Goal: Check status: Check status

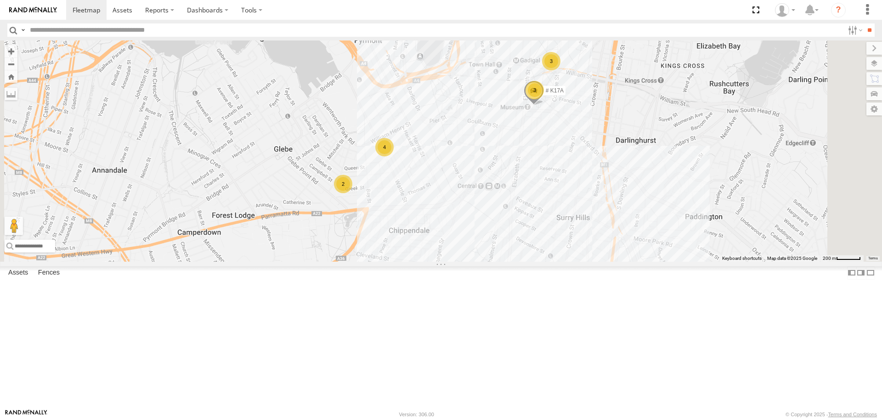
click at [394, 156] on div "4" at bounding box center [384, 147] width 18 height 18
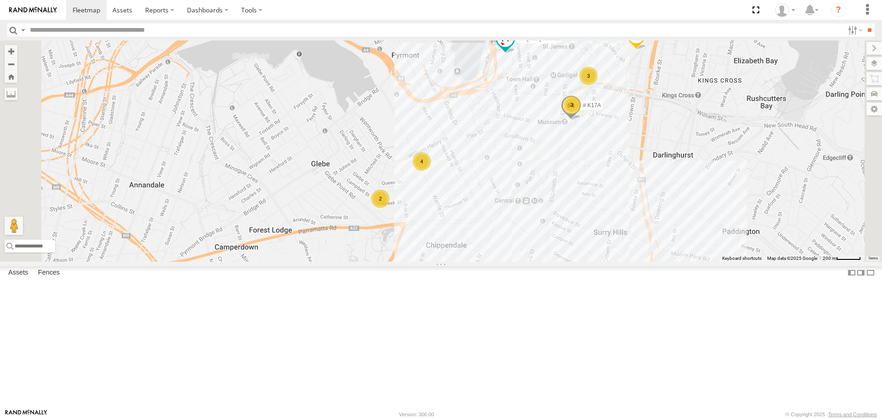
click at [584, 260] on div "27QMC 10 QMC [PERSON_NAME]-EKV93V 19QMC Workshop 05QMC [PERSON_NAME] 11 QMC [PE…" at bounding box center [441, 150] width 882 height 221
click at [390, 208] on div "2" at bounding box center [380, 198] width 18 height 18
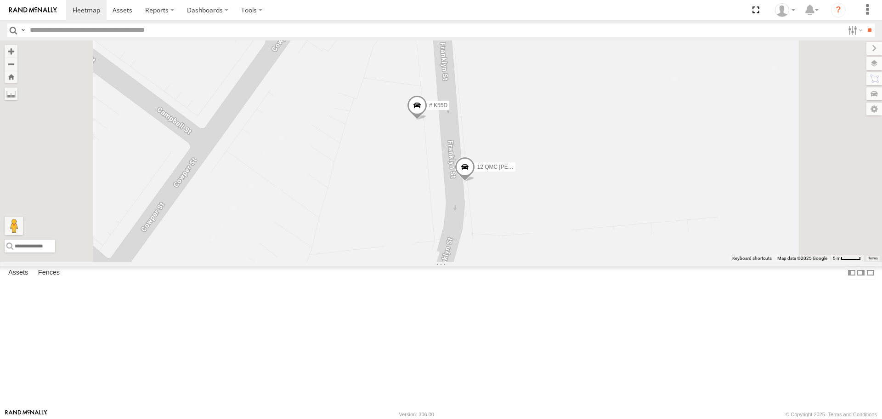
click at [475, 182] on span at bounding box center [465, 169] width 20 height 25
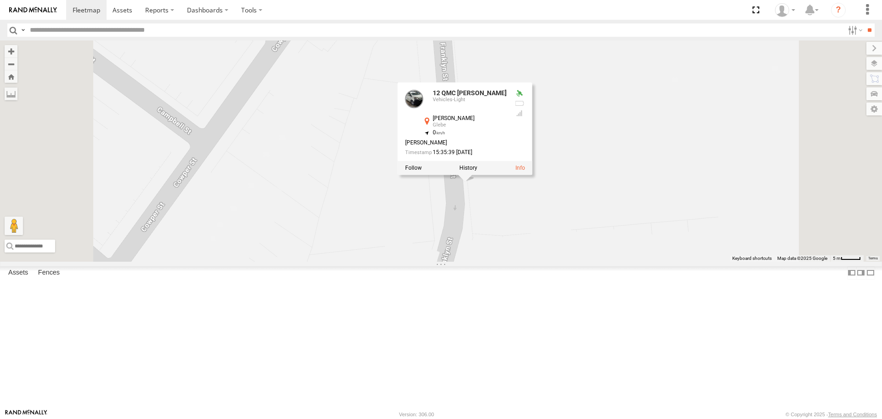
click at [499, 234] on div "27QMC 10 QMC [PERSON_NAME]-EKV93V 19QMC Workshop 05QMC [PERSON_NAME] 11 QMC [PE…" at bounding box center [441, 150] width 882 height 221
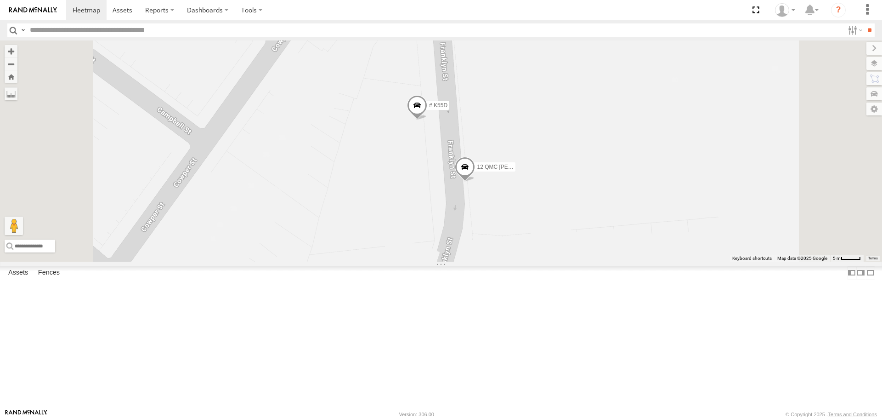
click at [427, 120] on span at bounding box center [417, 107] width 20 height 25
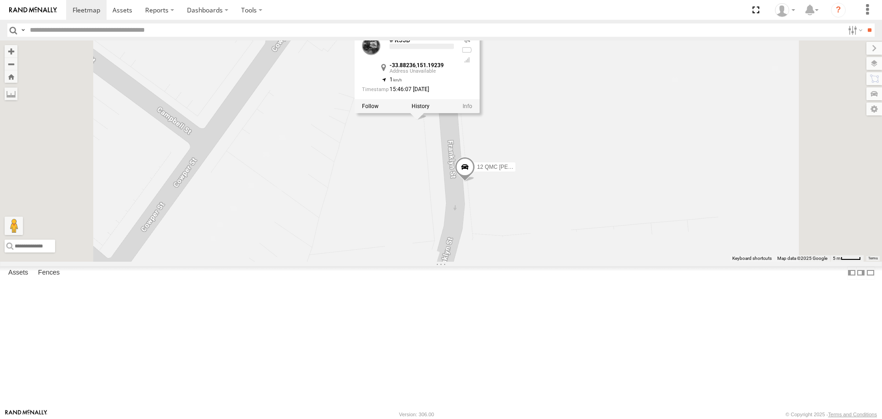
click at [472, 229] on div "27QMC 10 QMC [PERSON_NAME]-EKV93V 19QMC Workshop 05QMC [PERSON_NAME] 11 QMC [PE…" at bounding box center [441, 150] width 882 height 221
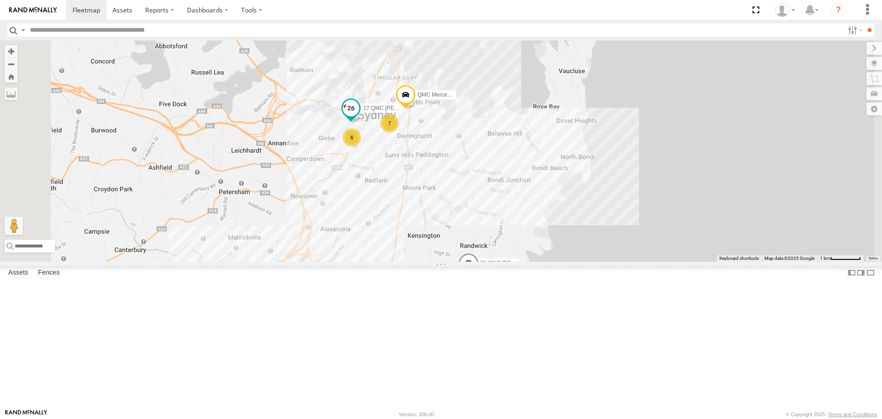
click at [359, 117] on span at bounding box center [351, 108] width 17 height 17
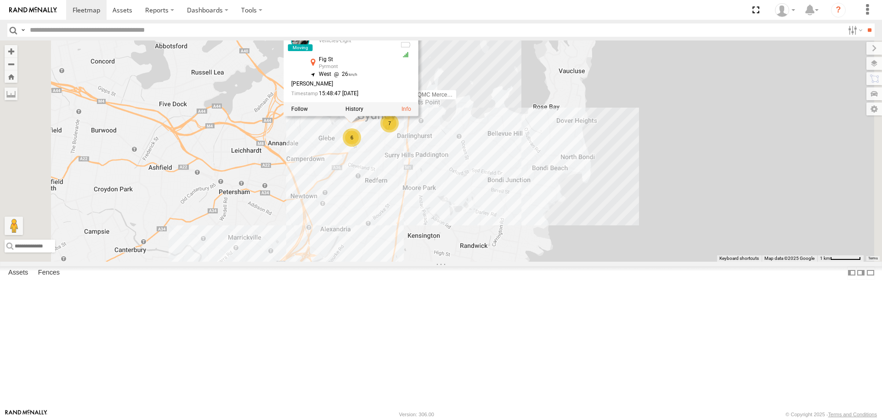
click at [489, 238] on div "27QMC 10 QMC [PERSON_NAME]-EKV93V 19QMC Workshop 05QMC [PERSON_NAME] 11 QMC [PE…" at bounding box center [441, 150] width 882 height 221
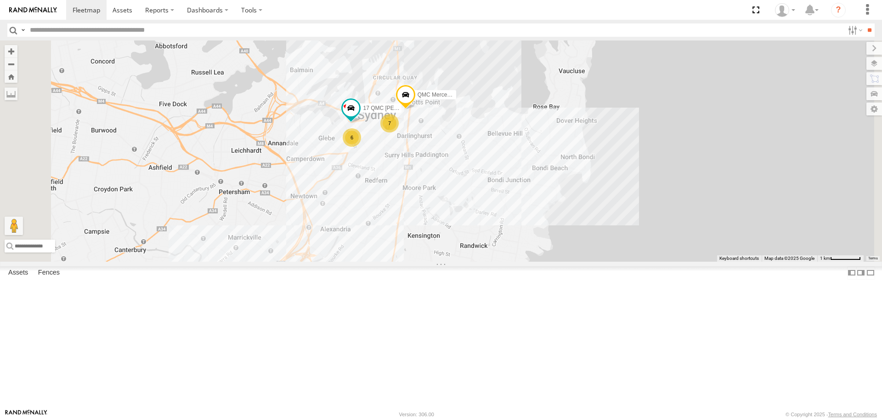
click at [416, 109] on span at bounding box center [406, 97] width 20 height 25
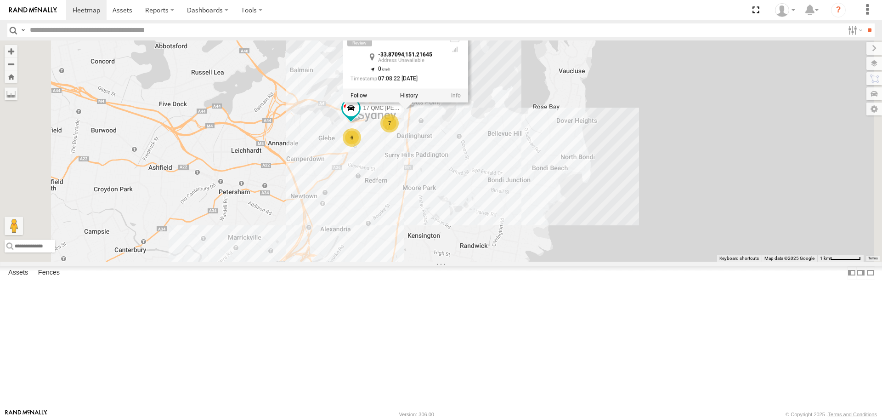
click at [453, 261] on div "27QMC 10 QMC [PERSON_NAME]-EKV93V 19QMC Workshop 05QMC [PERSON_NAME] 11 QMC [PE…" at bounding box center [441, 150] width 882 height 221
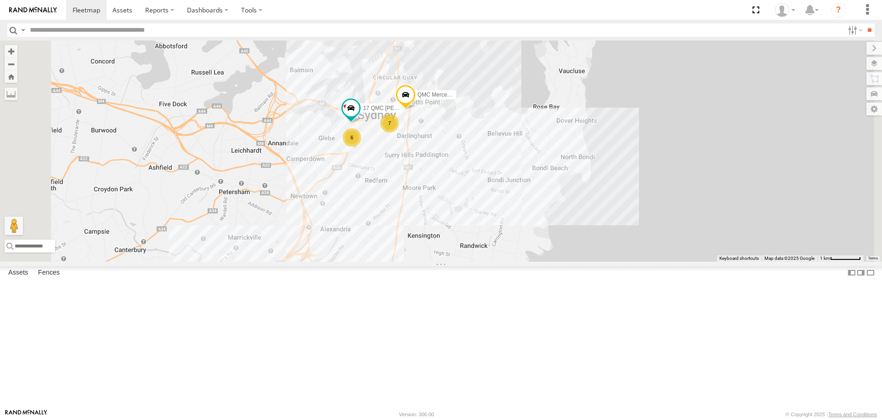
click at [399, 132] on div "7" at bounding box center [389, 123] width 18 height 18
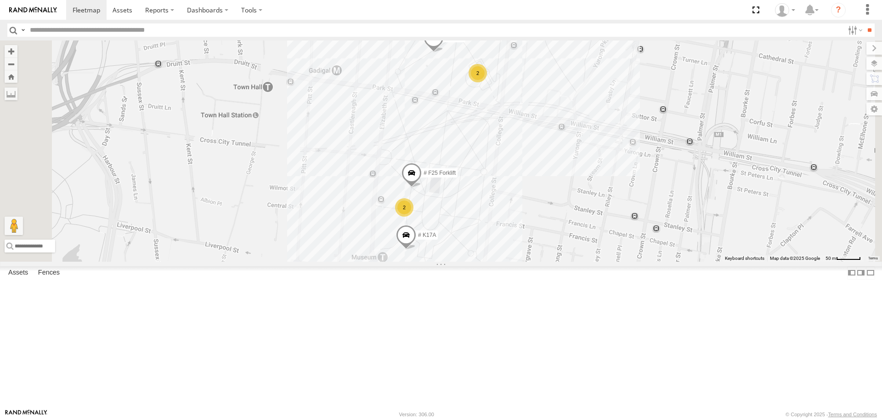
click at [413, 216] on div "2" at bounding box center [404, 207] width 18 height 18
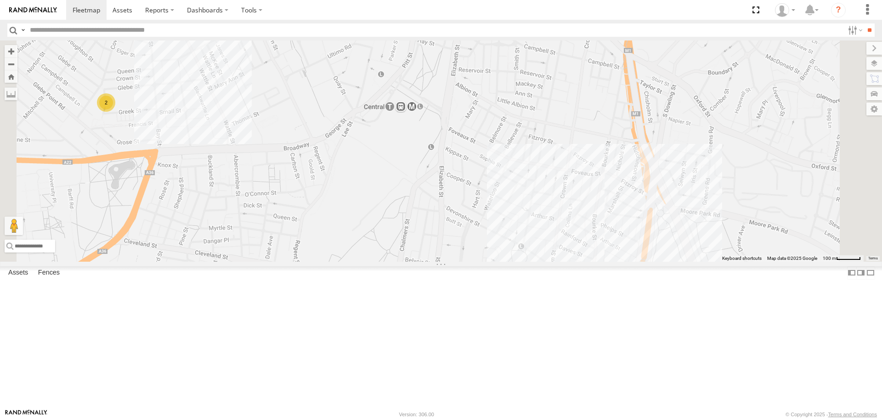
drag, startPoint x: 659, startPoint y: 240, endPoint x: 631, endPoint y: 154, distance: 90.4
click at [631, 154] on div "27QMC 10 QMC [PERSON_NAME]-EKV93V 19QMC Workshop 05QMC [PERSON_NAME] 11 QMC [PE…" at bounding box center [441, 150] width 882 height 221
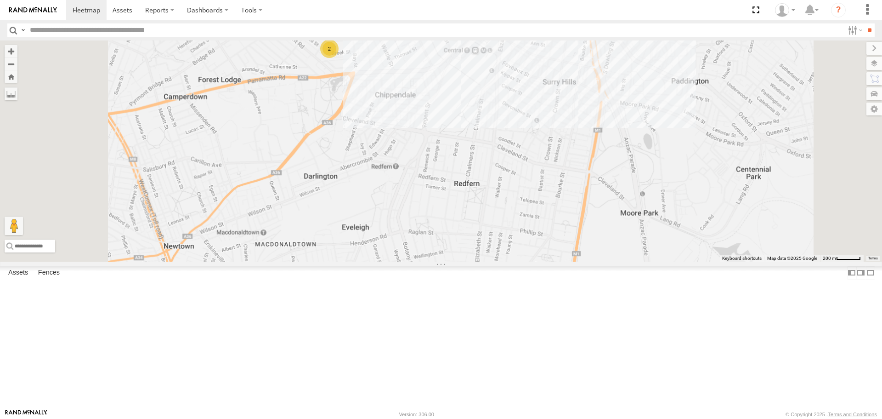
drag, startPoint x: 580, startPoint y: 258, endPoint x: 610, endPoint y: 175, distance: 88.4
click at [610, 175] on div "27QMC 10 QMC [PERSON_NAME]-EKV93V 19QMC Workshop 05QMC [PERSON_NAME] 11 QMC [PE…" at bounding box center [441, 150] width 882 height 221
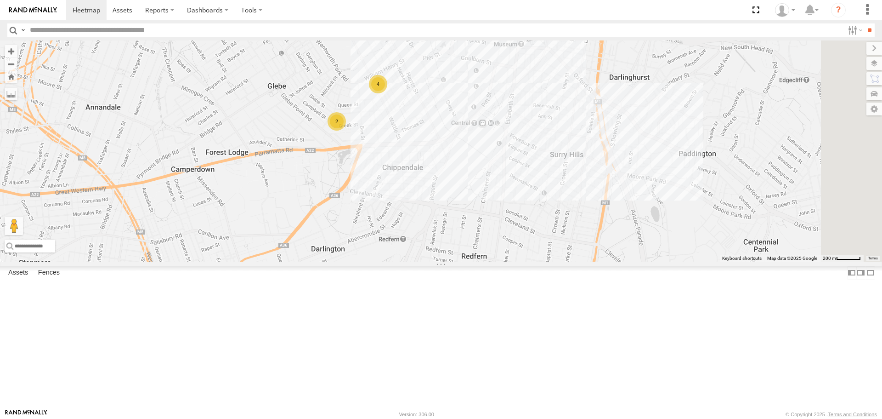
drag, startPoint x: 557, startPoint y: 179, endPoint x: 560, endPoint y: 260, distance: 81.4
click at [560, 261] on div "27QMC 10 QMC [PERSON_NAME]-EKV93V 19QMC Workshop 05QMC [PERSON_NAME] 11 QMC [PE…" at bounding box center [441, 150] width 882 height 221
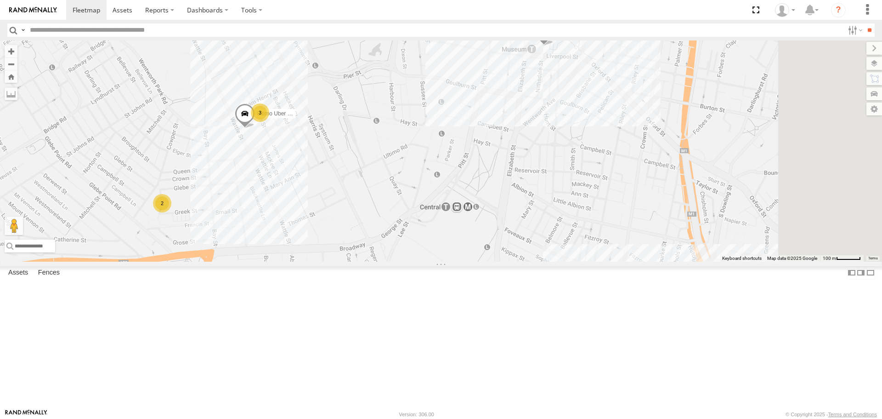
drag, startPoint x: 617, startPoint y: 165, endPoint x: 583, endPoint y: 234, distance: 76.8
click at [573, 234] on div "27QMC 10 QMC [PERSON_NAME]-EKV93V 19QMC Workshop 05QMC [PERSON_NAME] 11 QMC [PE…" at bounding box center [441, 150] width 882 height 221
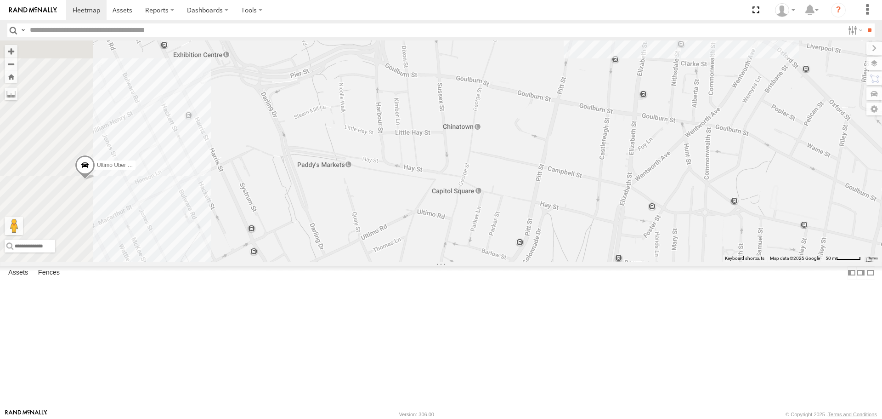
drag, startPoint x: 528, startPoint y: 191, endPoint x: 649, endPoint y: 306, distance: 166.4
click at [649, 261] on div "27QMC 10 QMC [PERSON_NAME]-EKV93V 19QMC Workshop 05QMC [PERSON_NAME] 11 QMC [PE…" at bounding box center [441, 150] width 882 height 221
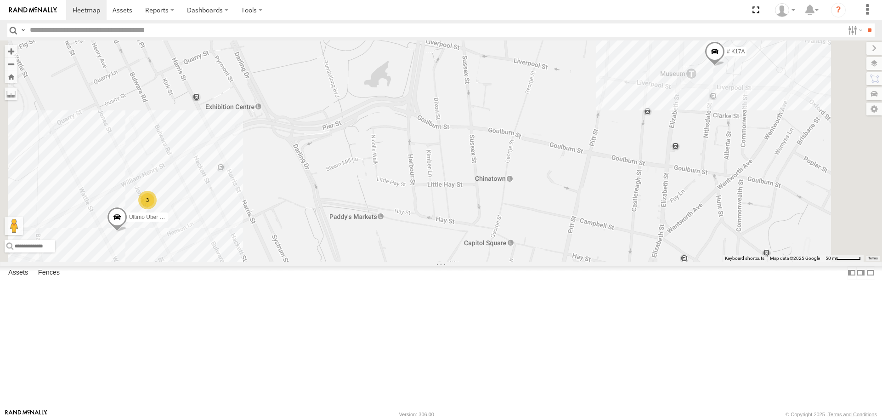
drag, startPoint x: 617, startPoint y: 266, endPoint x: 641, endPoint y: 253, distance: 27.8
click at [641, 253] on div "27QMC 10 QMC [PERSON_NAME]-EKV93V 19QMC Workshop 05QMC [PERSON_NAME] 11 QMC [PE…" at bounding box center [441, 150] width 882 height 221
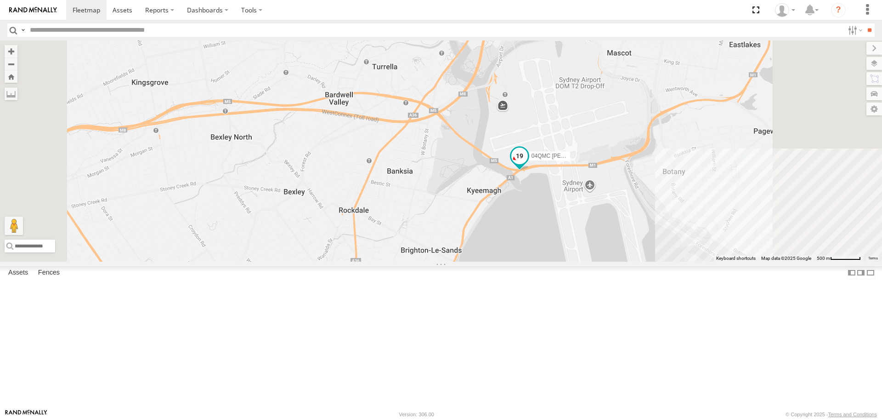
click at [530, 171] on span at bounding box center [519, 158] width 20 height 25
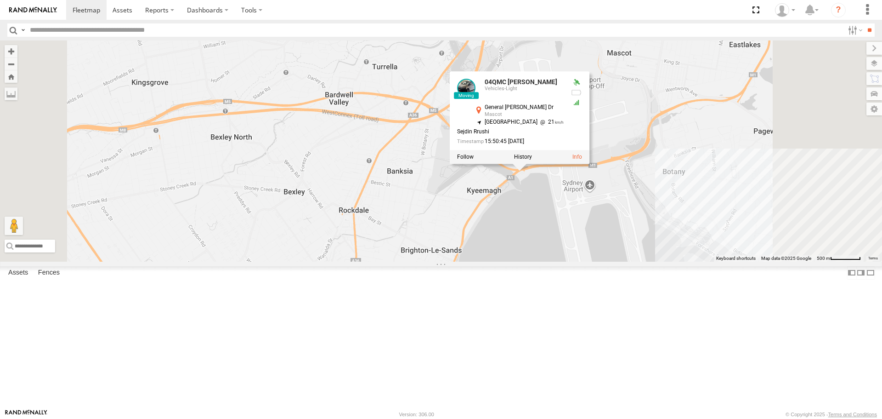
click at [668, 261] on div "17 QMC [PERSON_NAME] 14QMC Hamza 04QMC [PERSON_NAME] 30 QMC [PERSON_NAME] 04QMC…" at bounding box center [441, 150] width 882 height 221
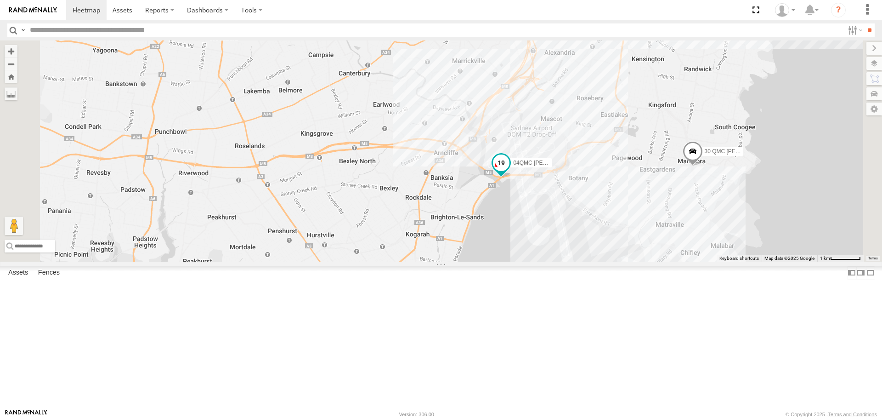
click at [509, 171] on span at bounding box center [501, 163] width 17 height 17
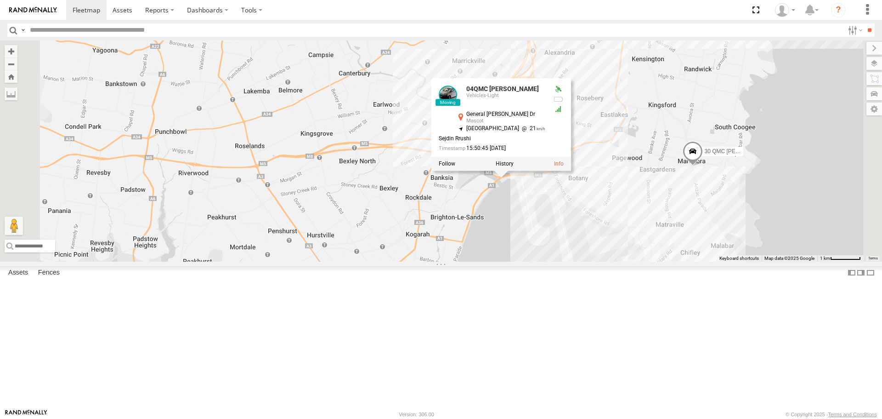
click at [647, 261] on div "17 QMC [PERSON_NAME] 14QMC Hamza 04QMC Francesco 30 QMC [PERSON_NAME] 6 04QMC F…" at bounding box center [441, 150] width 882 height 221
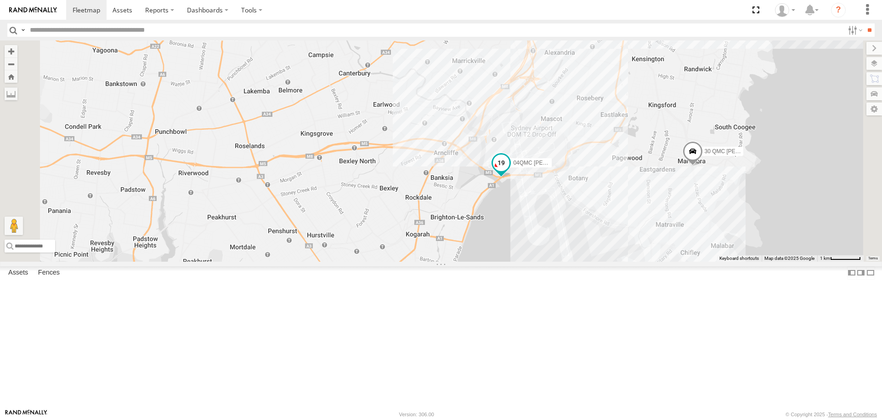
click at [509, 171] on span at bounding box center [501, 163] width 17 height 17
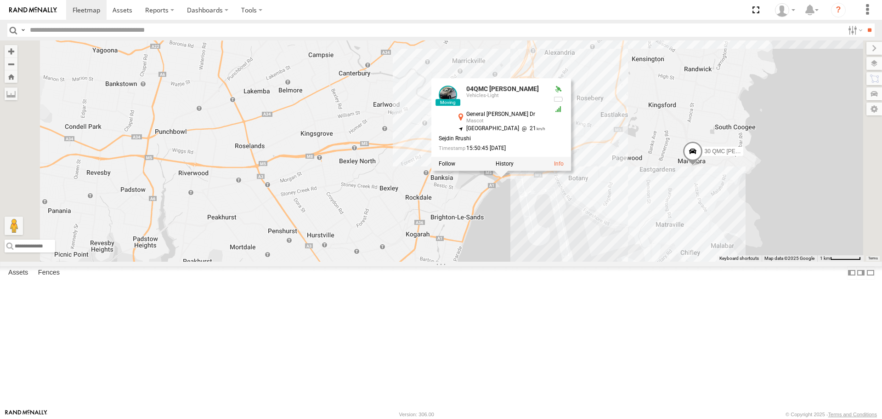
click at [628, 261] on div "17 QMC [PERSON_NAME] 14QMC Hamza 04QMC Francesco 30 QMC [PERSON_NAME] 6 04QMC F…" at bounding box center [441, 150] width 882 height 221
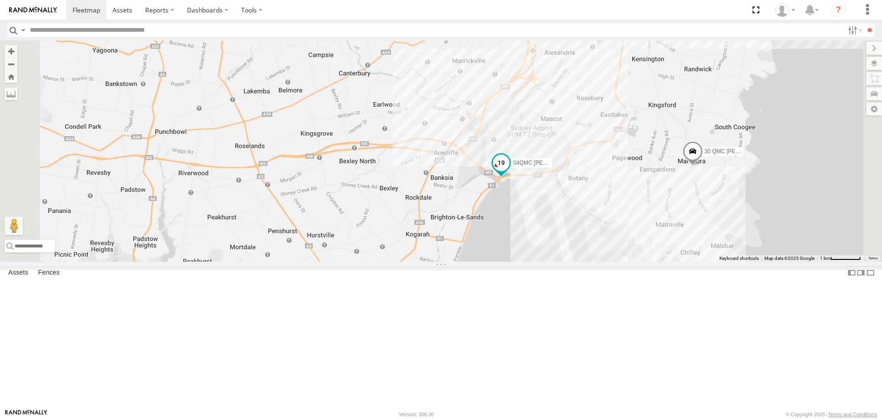
click at [511, 178] on span at bounding box center [501, 165] width 20 height 25
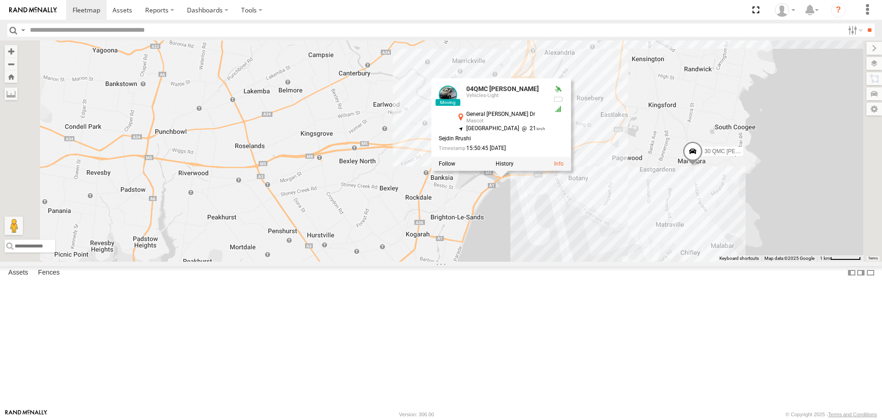
click at [624, 261] on div "17 QMC [PERSON_NAME] 14QMC Hamza 04QMC Francesco 30 QMC [PERSON_NAME] 6 04QMC F…" at bounding box center [441, 150] width 882 height 221
